Goal: Task Accomplishment & Management: Check status

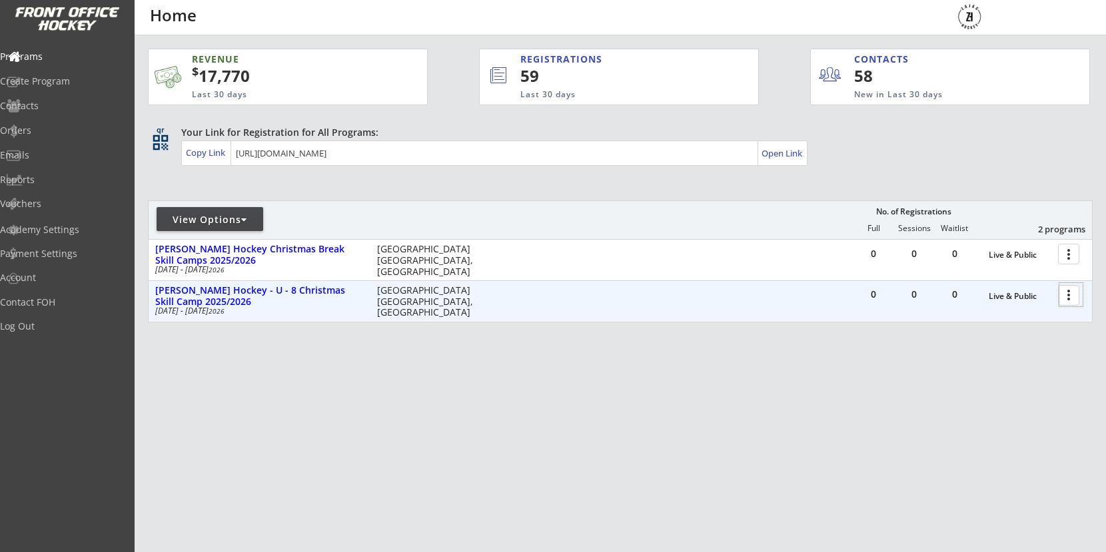
click at [1070, 297] on div at bounding box center [1071, 294] width 23 height 23
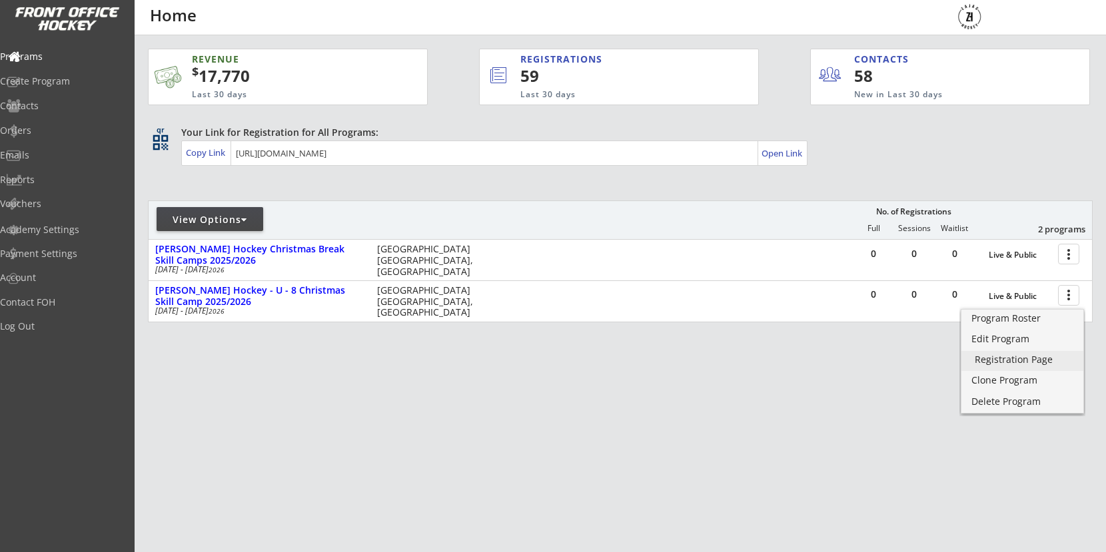
click at [1008, 357] on div "Registration Page" at bounding box center [1022, 359] width 95 height 9
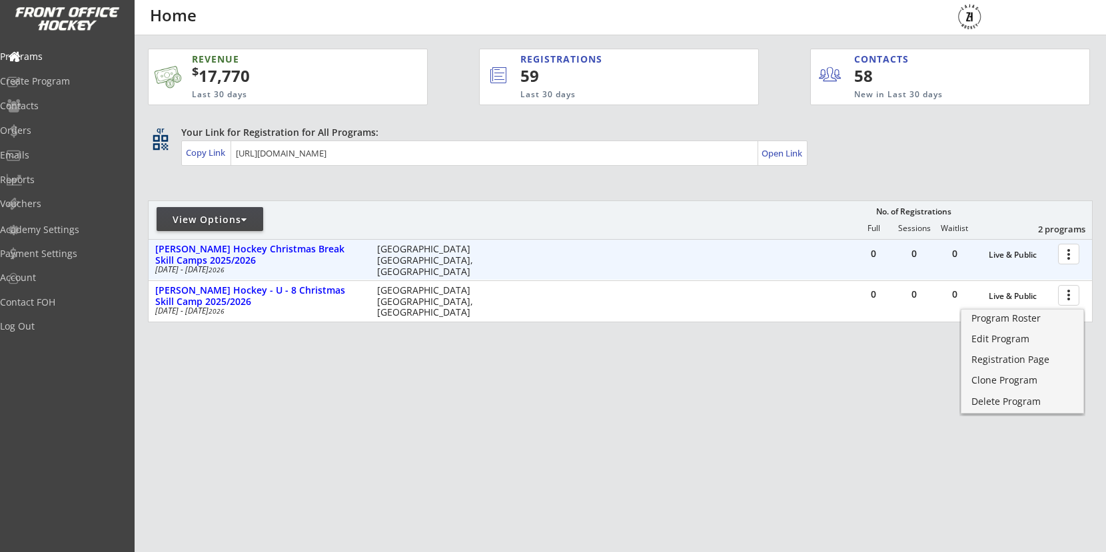
click at [1066, 261] on div at bounding box center [1071, 253] width 23 height 23
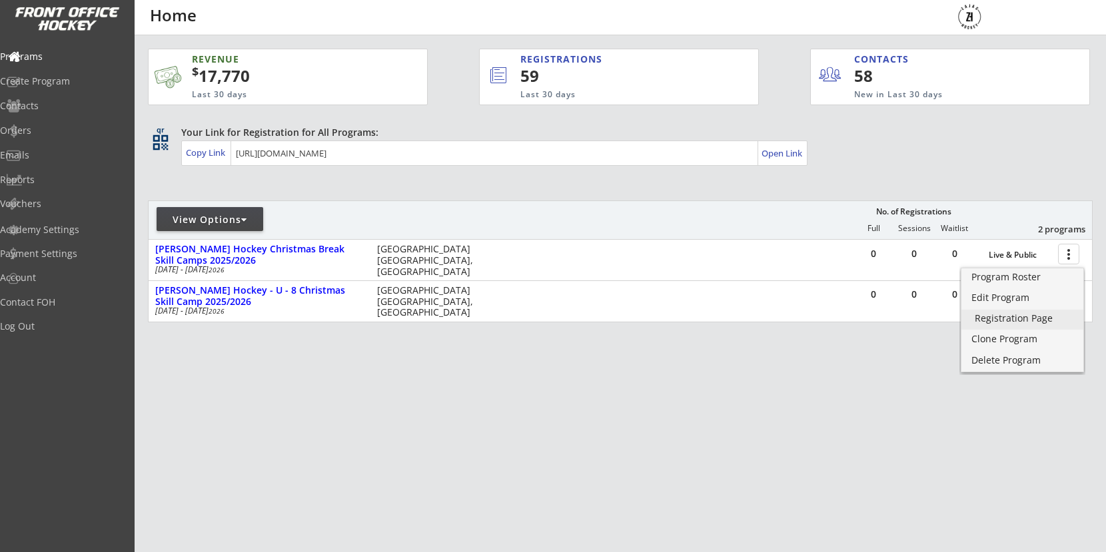
click at [1004, 317] on div "Registration Page" at bounding box center [1022, 318] width 95 height 9
click at [65, 57] on div "Programs" at bounding box center [63, 56] width 120 height 9
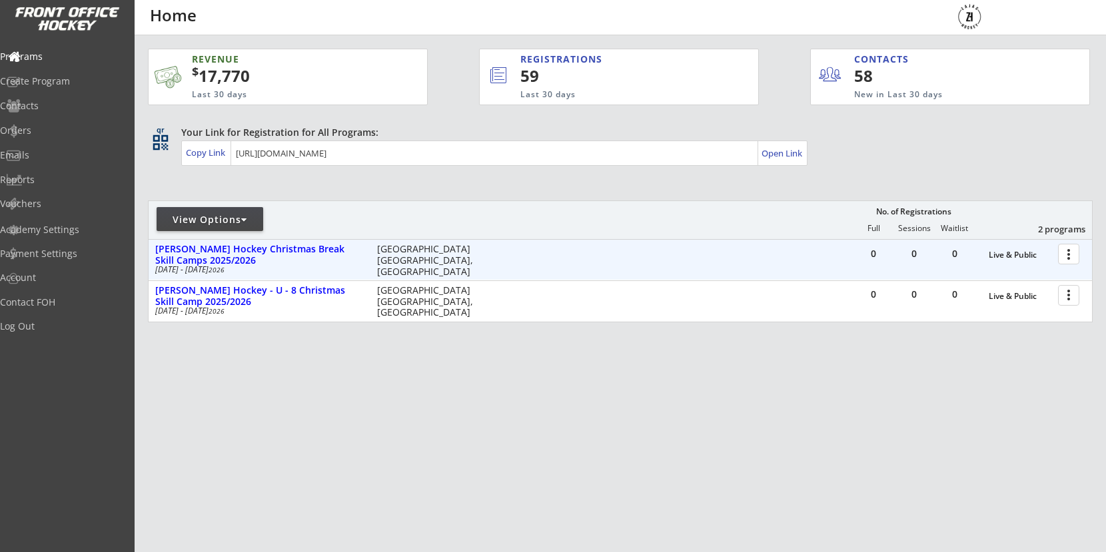
drag, startPoint x: 1070, startPoint y: 256, endPoint x: 1064, endPoint y: 261, distance: 8.0
click at [1069, 256] on div at bounding box center [1071, 253] width 23 height 23
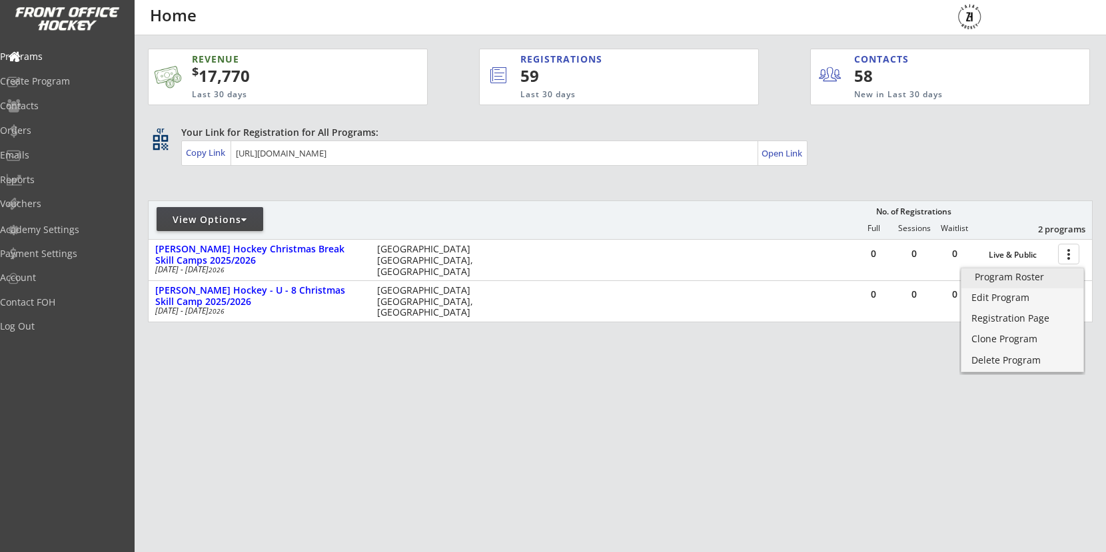
scroll to position [0, 1]
drag, startPoint x: 1034, startPoint y: 278, endPoint x: 910, endPoint y: 341, distance: 138.9
click at [1034, 278] on div "Program Roster" at bounding box center [1022, 277] width 95 height 9
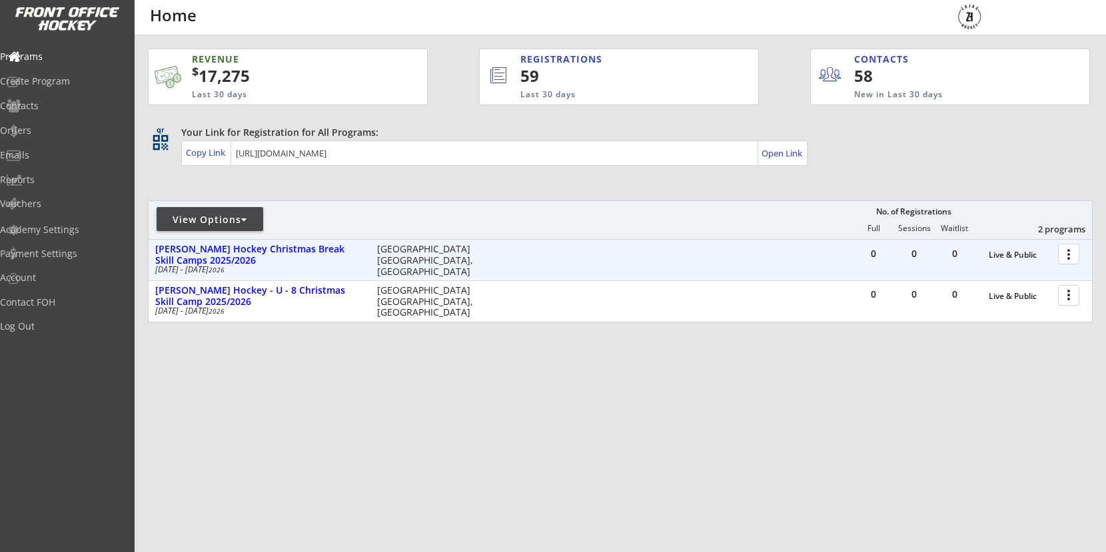
click at [1070, 257] on div at bounding box center [1071, 253] width 23 height 23
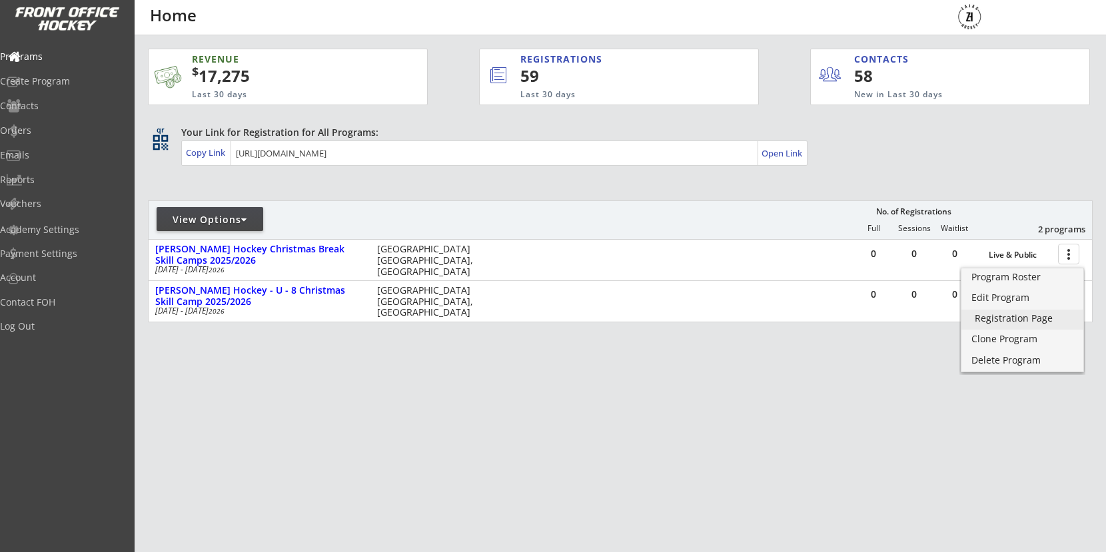
click at [1018, 317] on div "Registration Page" at bounding box center [1022, 318] width 95 height 9
